Goal: Transaction & Acquisition: Download file/media

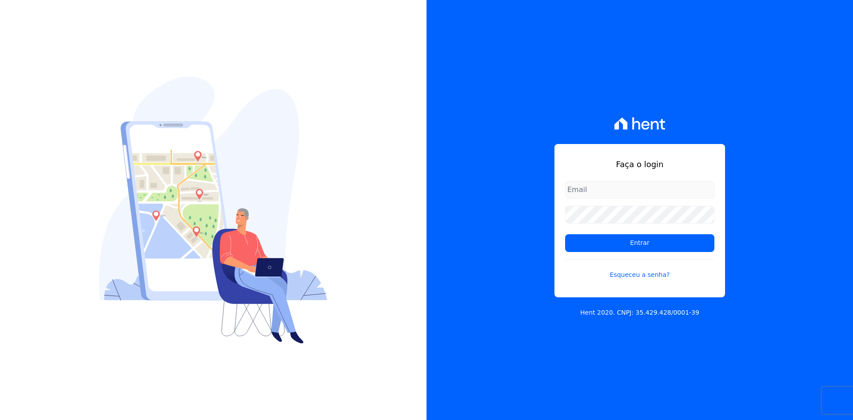
click at [641, 190] on input "email" at bounding box center [639, 190] width 149 height 18
type input "[PERSON_NAME][EMAIL_ADDRESS][DOMAIN_NAME]"
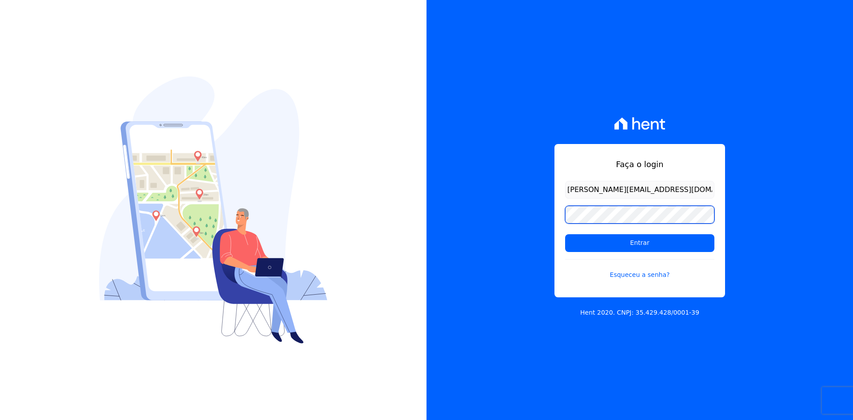
click at [565, 234] on input "Entrar" at bounding box center [639, 243] width 149 height 18
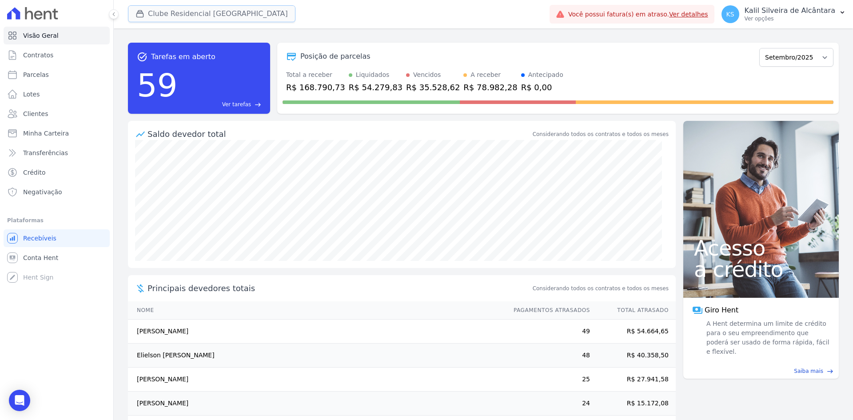
click at [208, 14] on button "Clube Residencial Saint Louis" at bounding box center [212, 13] width 168 height 17
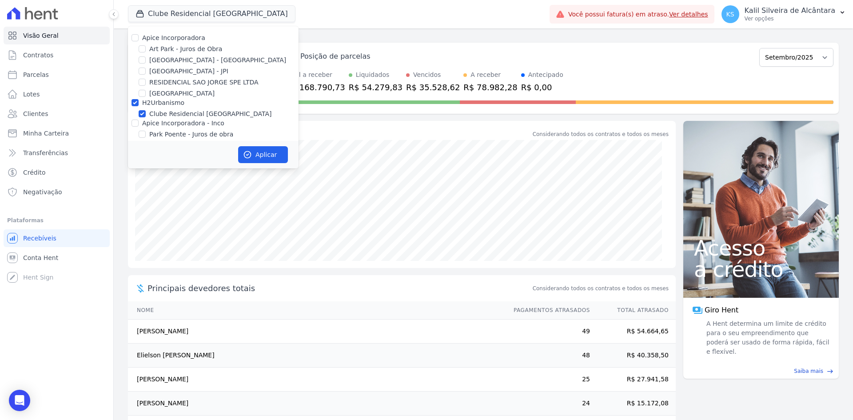
click at [184, 38] on label "Apice Incorporadora" at bounding box center [173, 37] width 63 height 7
click at [139, 38] on input "Apice Incorporadora" at bounding box center [135, 37] width 7 height 7
checkbox input "true"
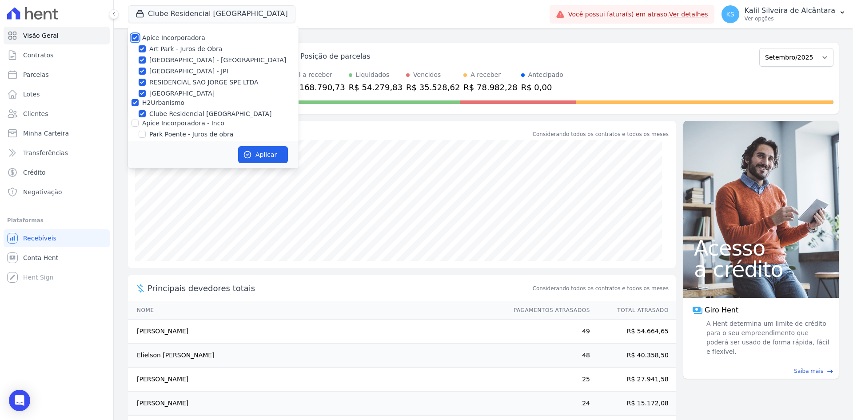
checkbox input "true"
click at [169, 32] on div "Apice Incorporadora Art Park - Juros de Obra Arty Park - Gravatai Arty Park - J…" at bounding box center [213, 97] width 171 height 142
click at [168, 39] on label "Apice Incorporadora" at bounding box center [173, 37] width 63 height 7
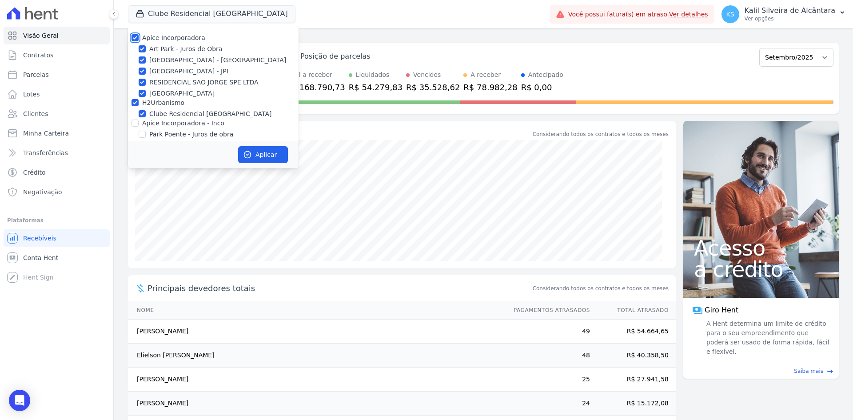
click at [139, 39] on input "Apice Incorporadora" at bounding box center [135, 37] width 7 height 7
checkbox input "false"
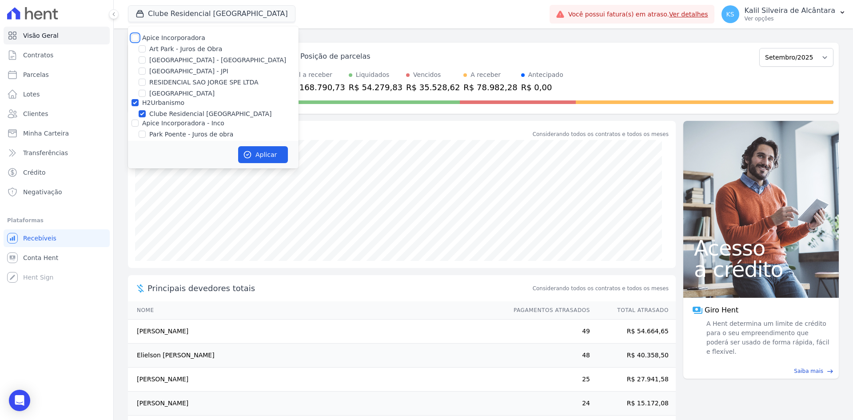
checkbox input "false"
click at [152, 103] on label "H2Urbanismo" at bounding box center [163, 102] width 42 height 7
click at [139, 103] on input "H2Urbanismo" at bounding box center [135, 102] width 7 height 7
checkbox input "false"
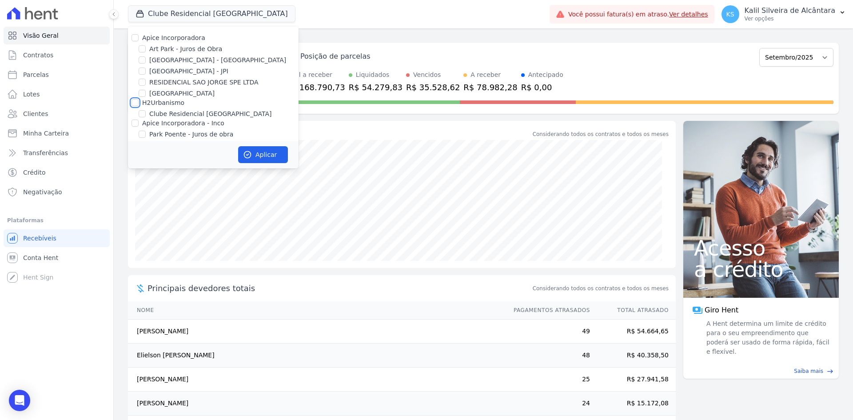
checkbox input "false"
click at [145, 61] on input "[GEOGRAPHIC_DATA] - [GEOGRAPHIC_DATA]" at bounding box center [142, 59] width 7 height 7
checkbox input "true"
click at [144, 68] on input "[GEOGRAPHIC_DATA] - JPI" at bounding box center [142, 71] width 7 height 7
click at [144, 72] on input "[GEOGRAPHIC_DATA] - JPI" at bounding box center [142, 71] width 7 height 7
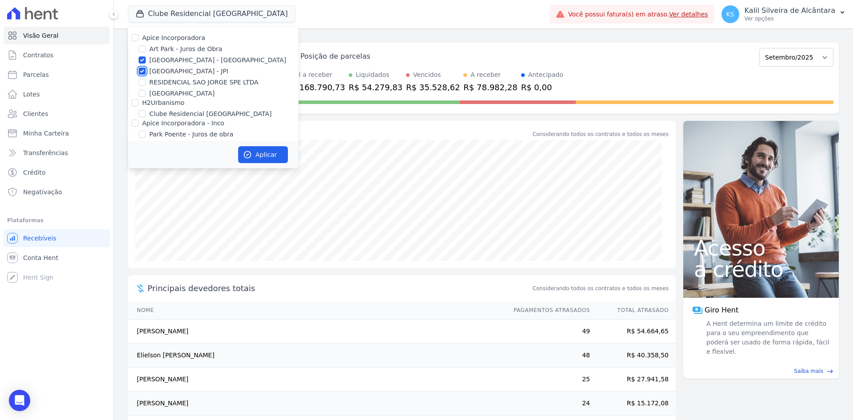
checkbox input "false"
click at [254, 150] on button "Aplicar" at bounding box center [263, 154] width 50 height 17
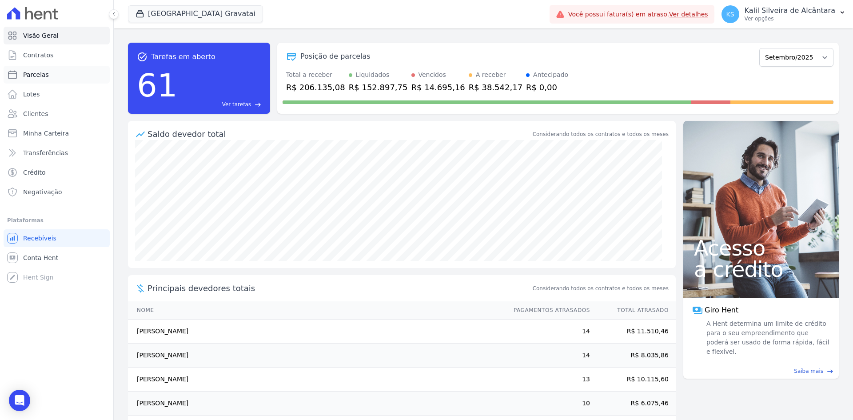
click at [70, 76] on link "Parcelas" at bounding box center [57, 75] width 106 height 18
select select
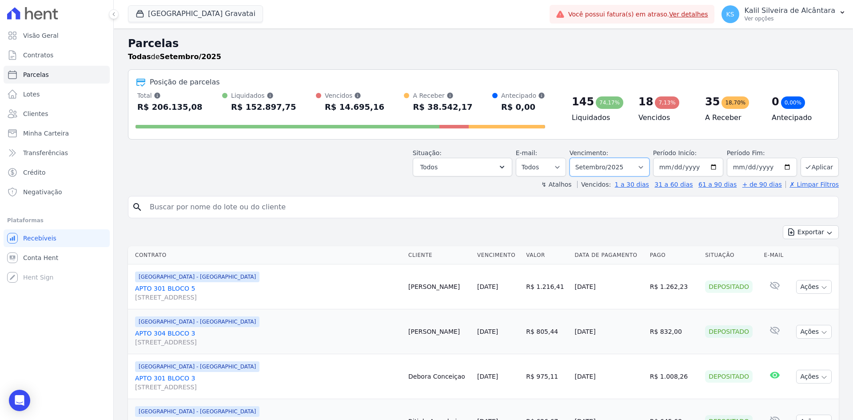
drag, startPoint x: 641, startPoint y: 170, endPoint x: 637, endPoint y: 175, distance: 6.9
click at [641, 170] on select "Filtrar por período ──────── Todos os meses Dezembro/2023 Janeiro/2024 Fevereir…" at bounding box center [610, 167] width 80 height 19
select select "date_range_filter"
click at [575, 158] on select "Filtrar por período ──────── Todos os meses Dezembro/2023 Janeiro/2024 Fevereir…" at bounding box center [610, 167] width 80 height 19
click at [715, 168] on input "[DATE]" at bounding box center [688, 167] width 70 height 19
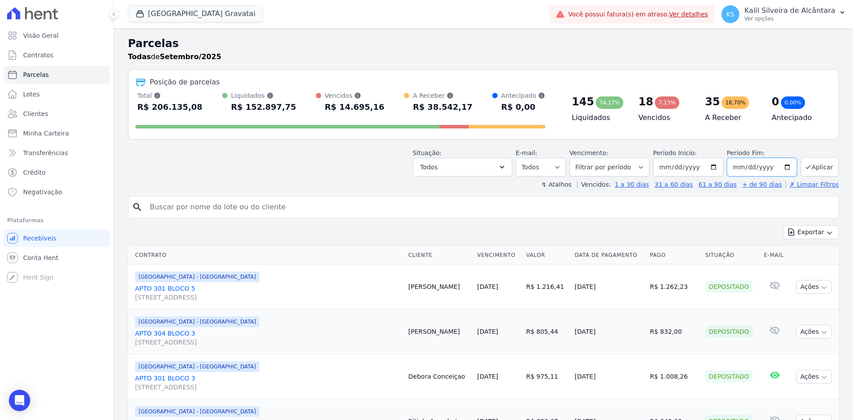
click at [779, 167] on input "2025-09-30" at bounding box center [762, 167] width 70 height 19
click at [782, 167] on input "2025-09-30" at bounding box center [762, 167] width 70 height 19
click at [782, 168] on input "2025-09-30" at bounding box center [762, 167] width 70 height 19
type input "[DATE]"
click at [793, 152] on div "Situação: Agendado Em Aberto Pago Processando Cancelado Vencido Transferindo De…" at bounding box center [626, 162] width 426 height 28
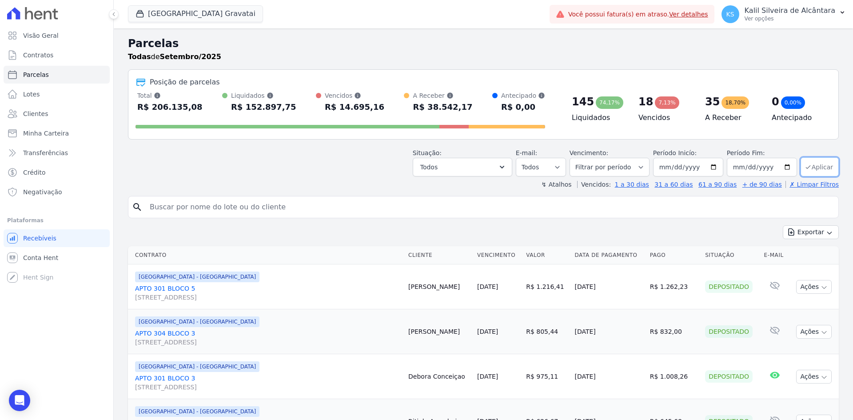
click at [815, 162] on button "Aplicar" at bounding box center [820, 166] width 38 height 19
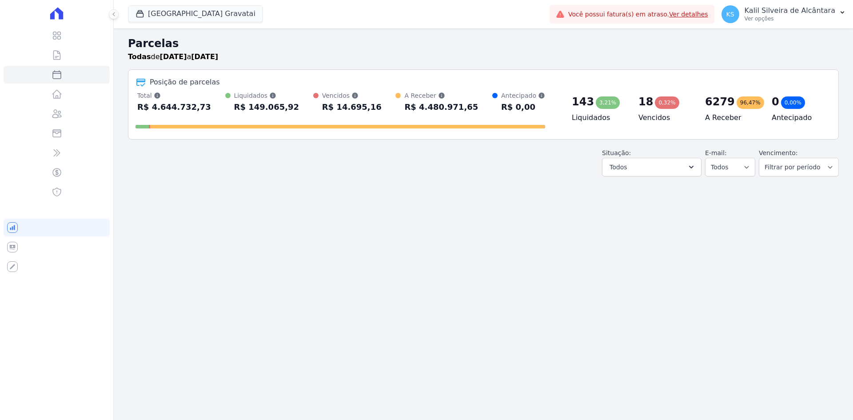
select select
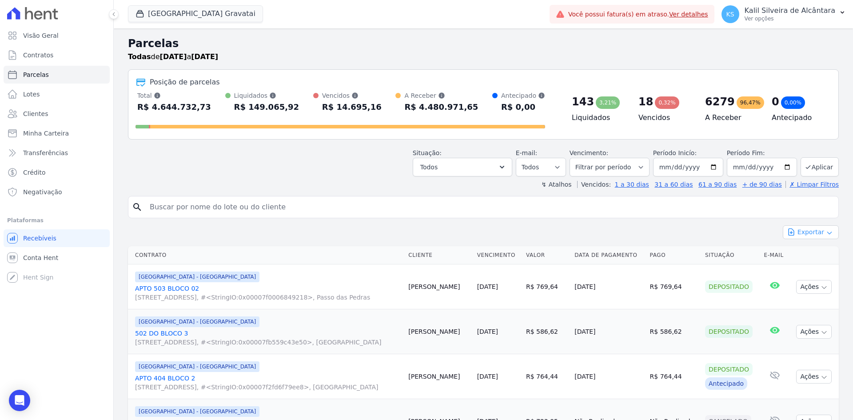
click at [817, 228] on button "Exportar" at bounding box center [811, 232] width 56 height 14
click at [814, 265] on span "Exportar CSV" at bounding box center [810, 268] width 47 height 9
click at [566, 48] on h2 "Parcelas" at bounding box center [483, 44] width 711 height 16
click at [710, 165] on input "2025-09-01" at bounding box center [688, 167] width 70 height 19
type input "[DATE]"
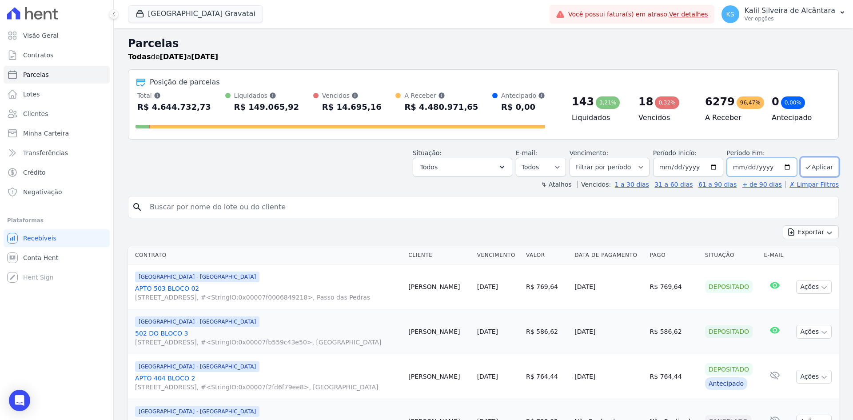
click at [784, 171] on input "2028-12-30" at bounding box center [762, 167] width 70 height 19
type input "[DATE]"
click at [818, 165] on button "Aplicar" at bounding box center [820, 166] width 38 height 19
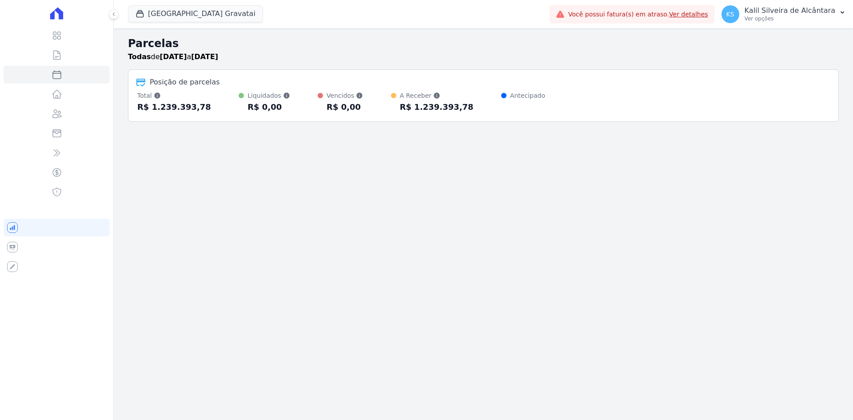
select select
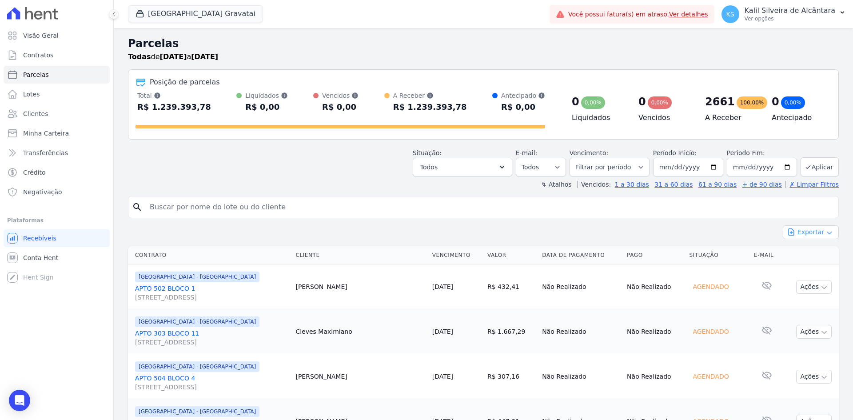
click at [818, 235] on button "Exportar" at bounding box center [811, 232] width 56 height 14
click at [816, 267] on span "Exportar CSV" at bounding box center [810, 268] width 47 height 9
click at [717, 164] on input "[DATE]" at bounding box center [688, 167] width 70 height 19
click at [706, 168] on input "[DATE]" at bounding box center [688, 167] width 70 height 19
click at [709, 171] on input "[DATE]" at bounding box center [688, 167] width 70 height 19
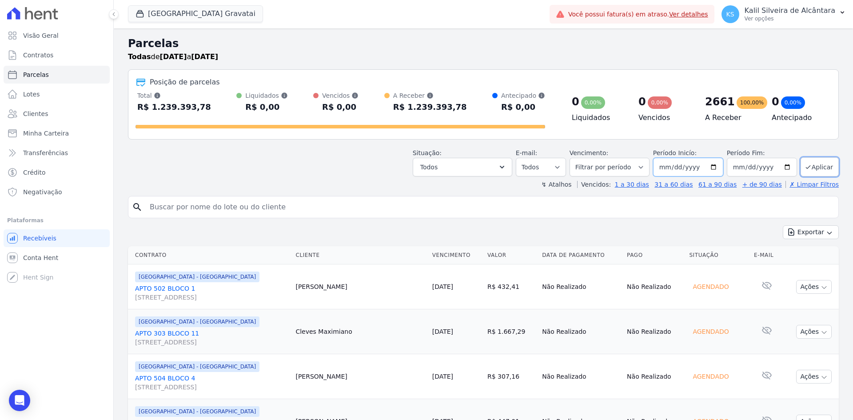
type input "[DATE]"
click at [783, 167] on input "[DATE]" at bounding box center [762, 167] width 70 height 19
type input "[DATE]"
click at [815, 169] on button "Aplicar" at bounding box center [820, 166] width 38 height 19
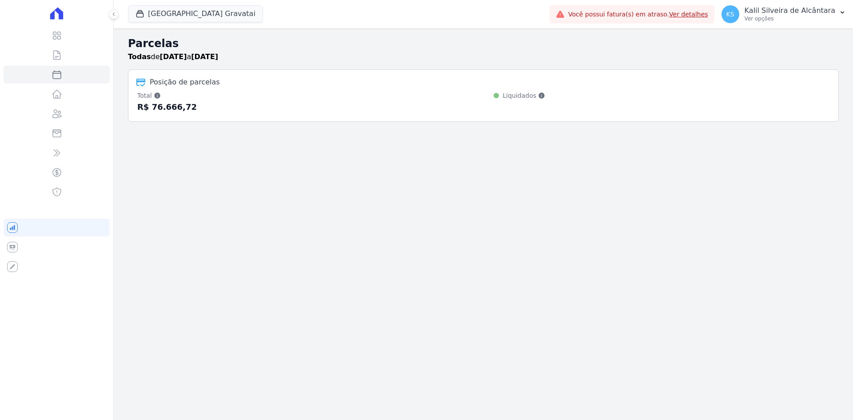
select select
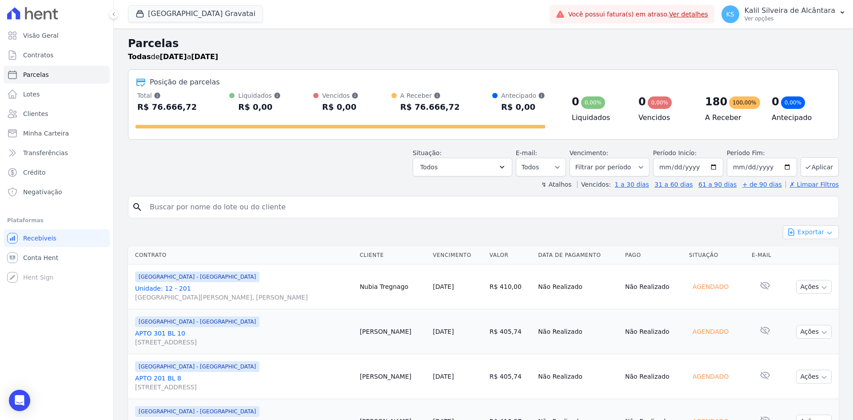
click at [812, 228] on button "Exportar" at bounding box center [811, 232] width 56 height 14
click at [807, 269] on span "Exportar CSV" at bounding box center [810, 268] width 47 height 9
